Goal: Task Accomplishment & Management: Manage account settings

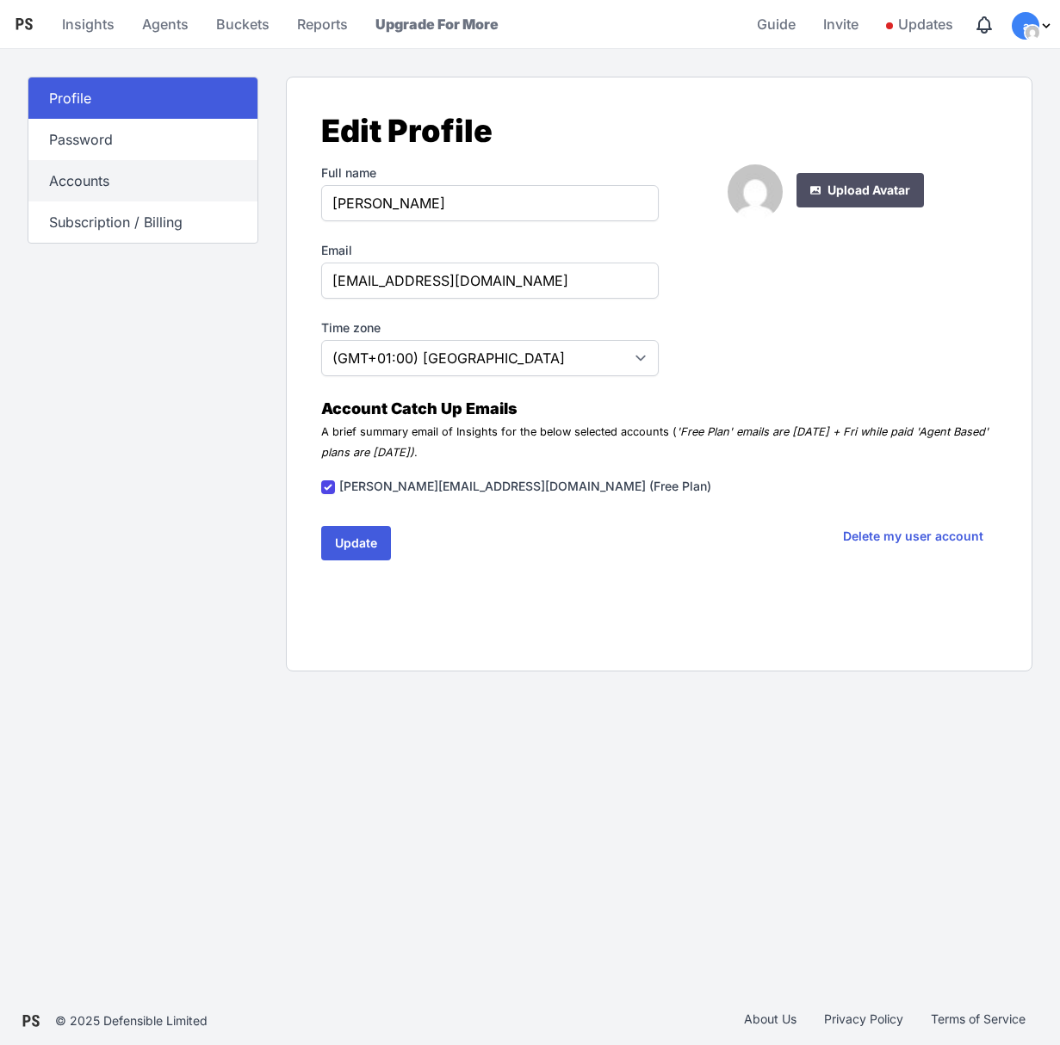
click at [102, 187] on link "Accounts" at bounding box center [142, 180] width 229 height 41
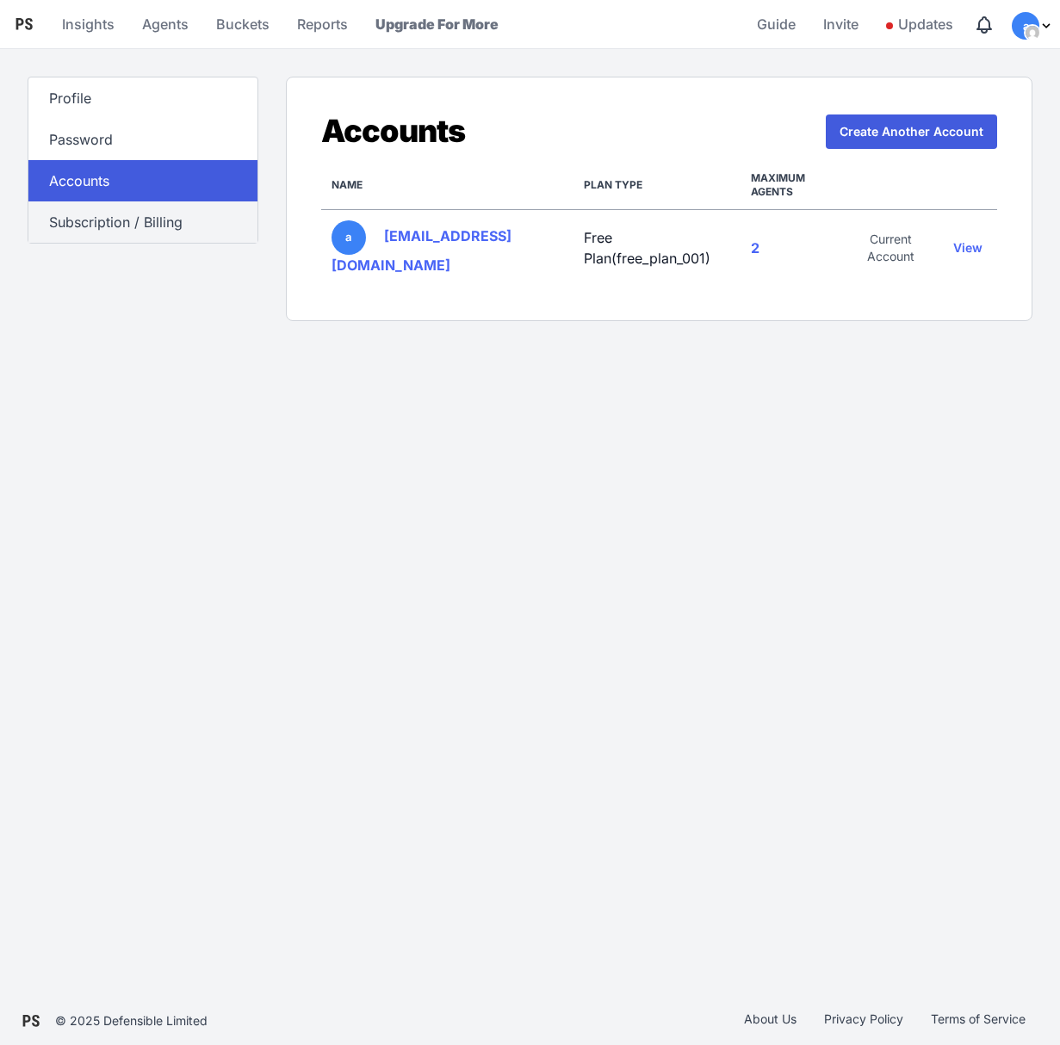
click at [101, 229] on link "Subscription / Billing" at bounding box center [142, 221] width 229 height 41
click at [914, 22] on span "Updates" at bounding box center [919, 24] width 67 height 34
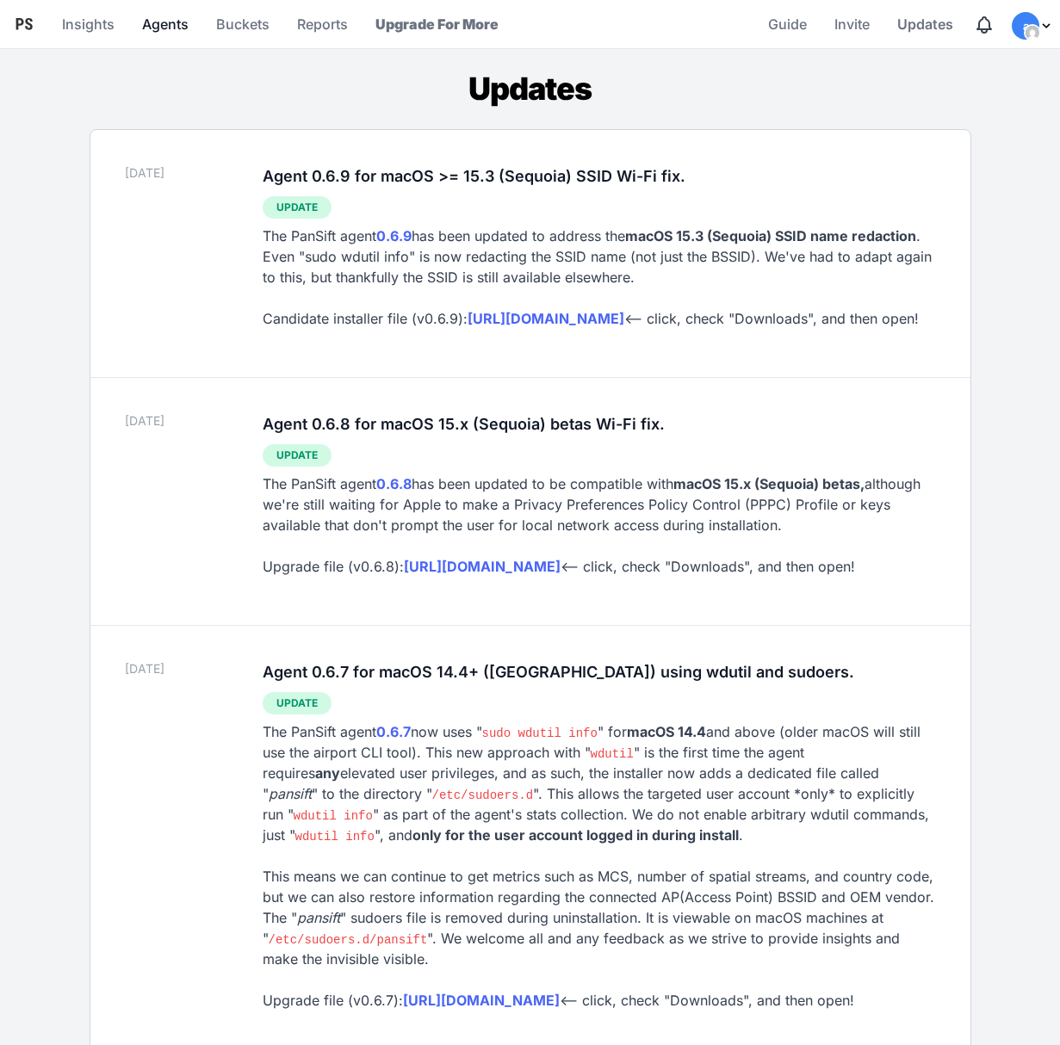
click at [168, 26] on link "Agents" at bounding box center [165, 23] width 60 height 41
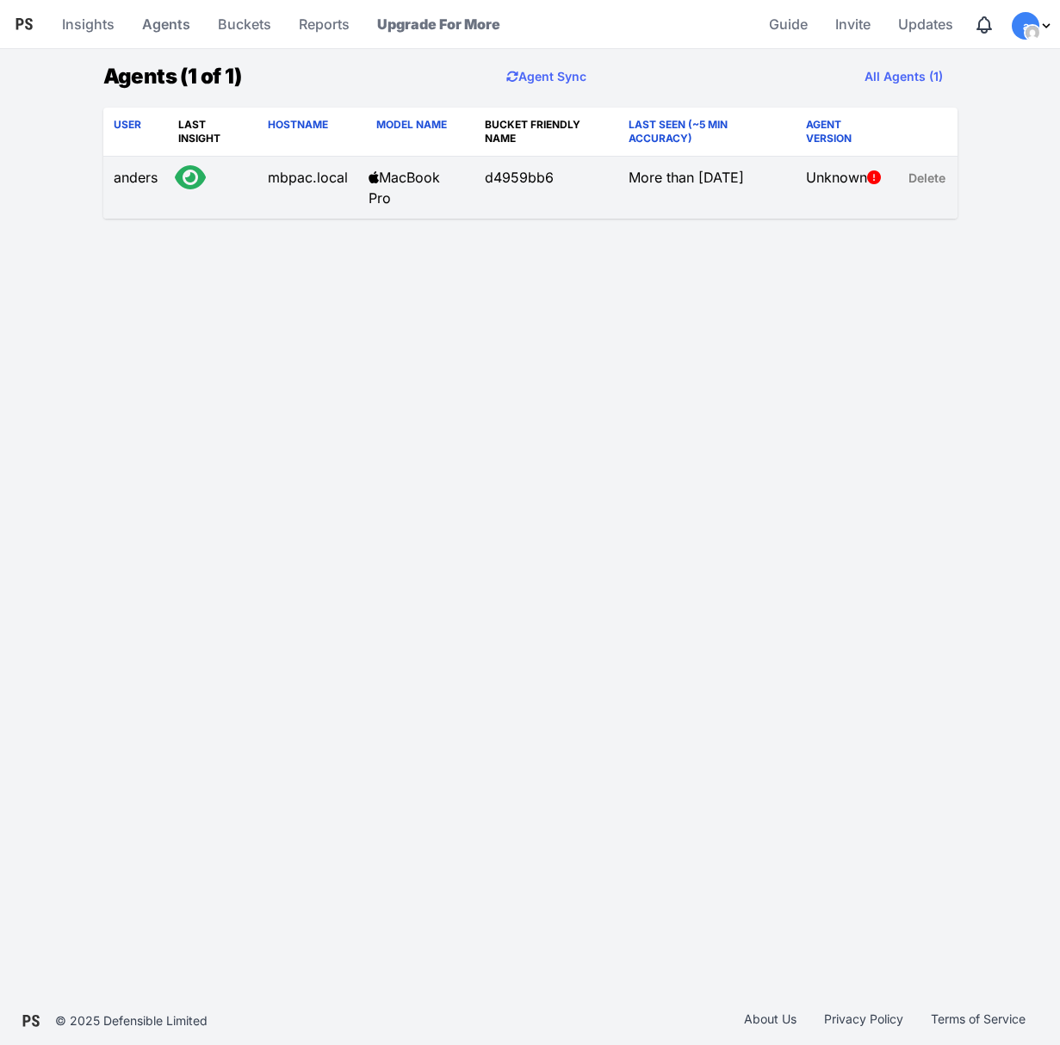
click at [938, 176] on link "Delete" at bounding box center [927, 178] width 58 height 34
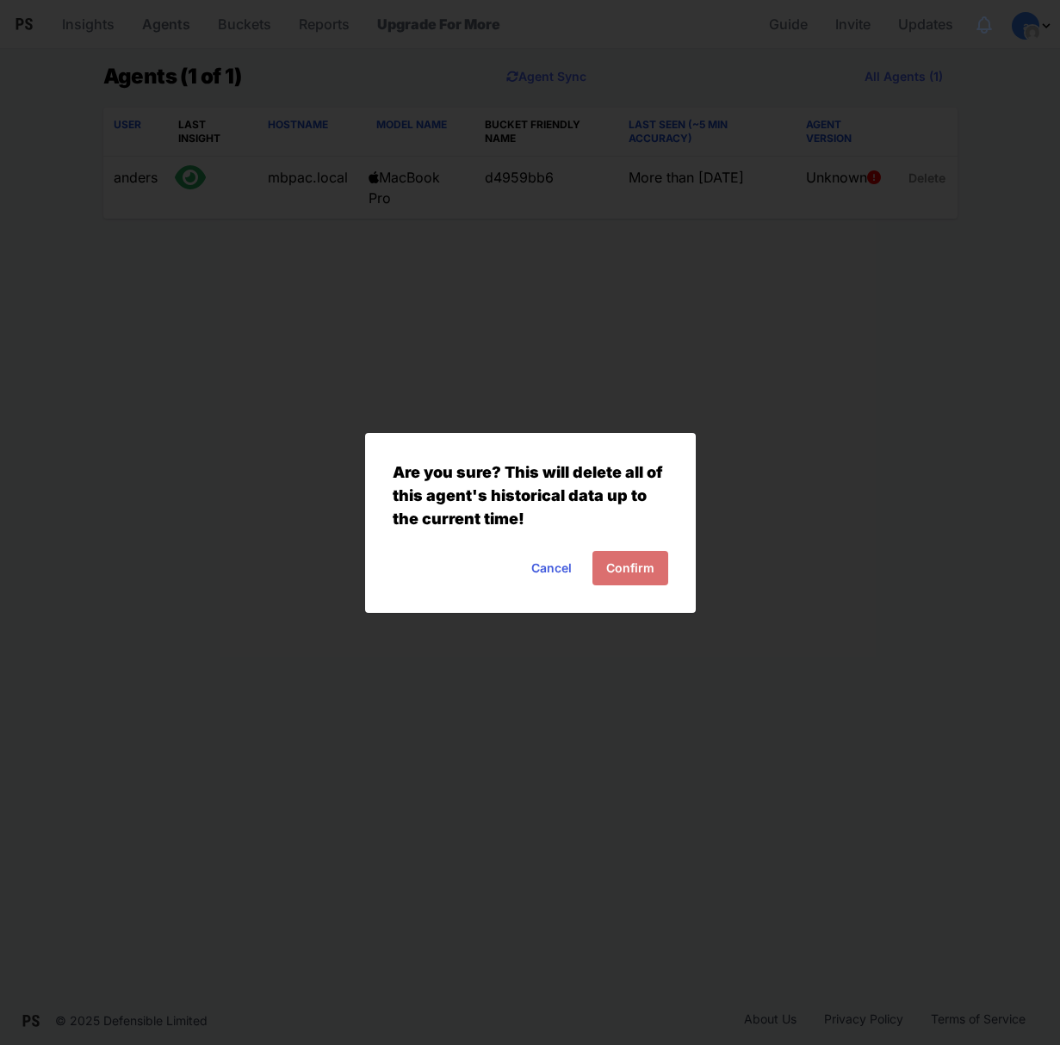
click at [648, 569] on button "Confirm" at bounding box center [630, 568] width 76 height 34
